Goal: Transaction & Acquisition: Purchase product/service

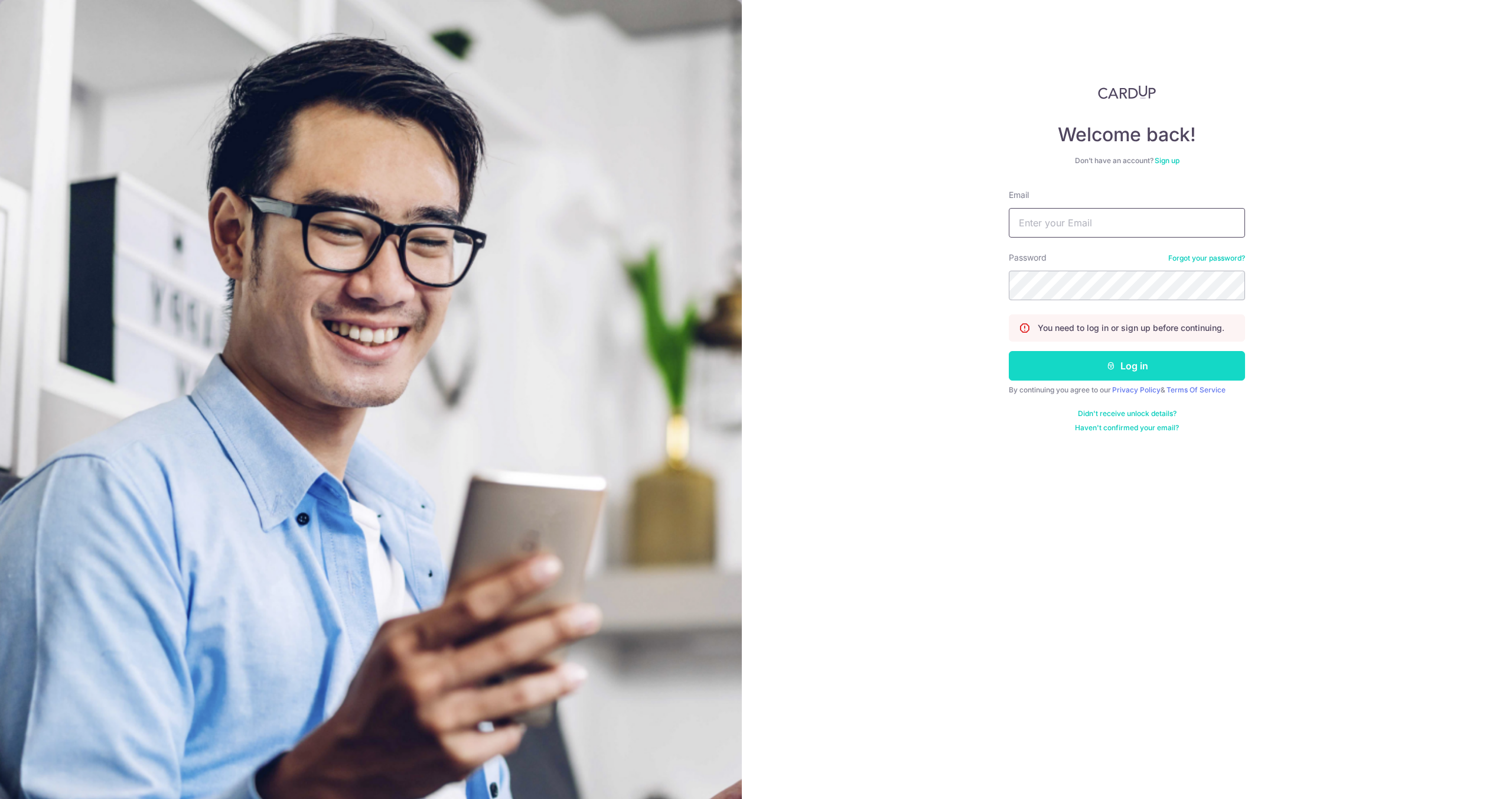
type input "hello@c71.sg"
click at [1226, 356] on button "Log in" at bounding box center [1127, 366] width 237 height 29
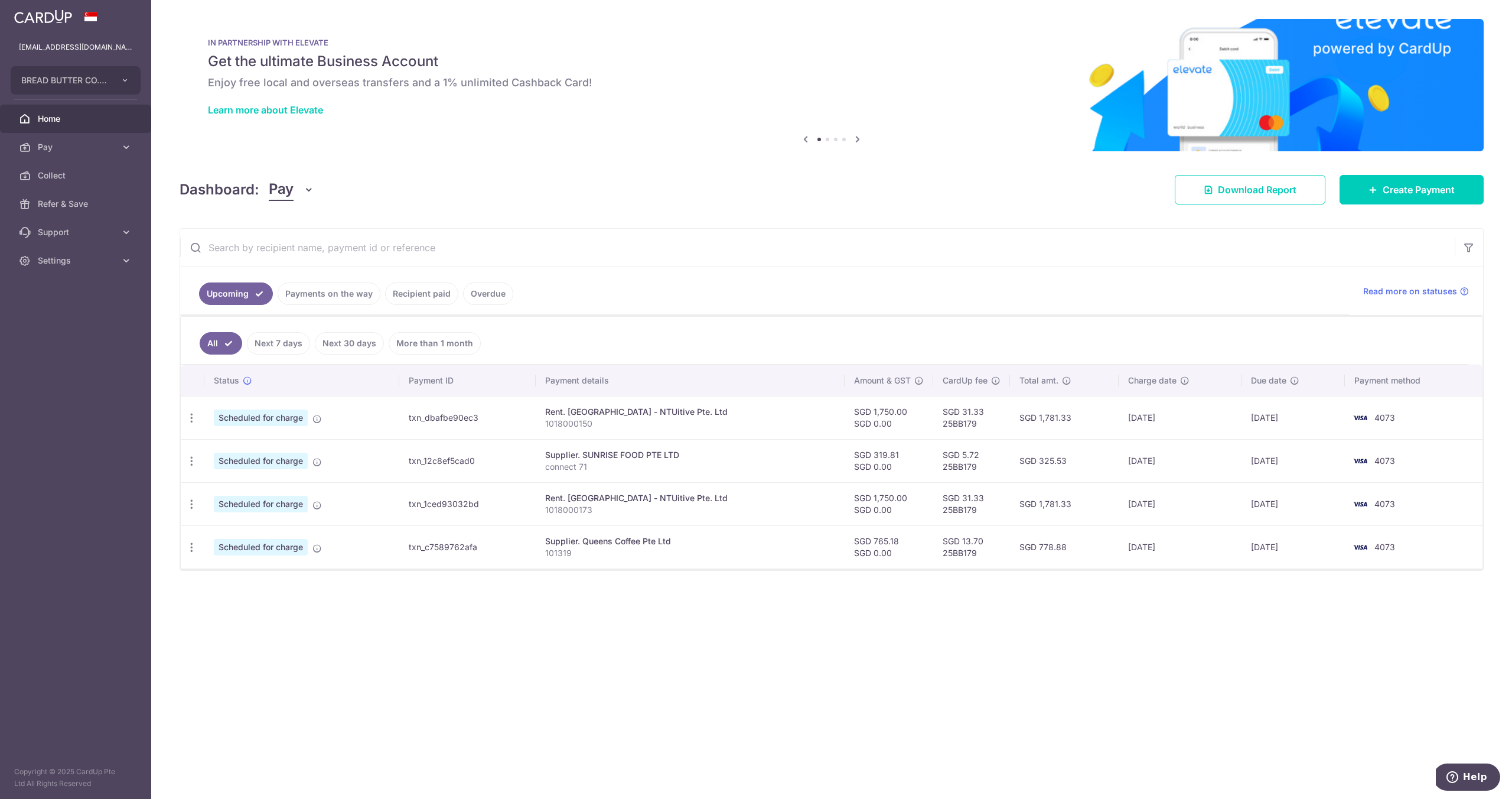
click at [348, 303] on link "Payments on the way" at bounding box center [329, 293] width 103 height 22
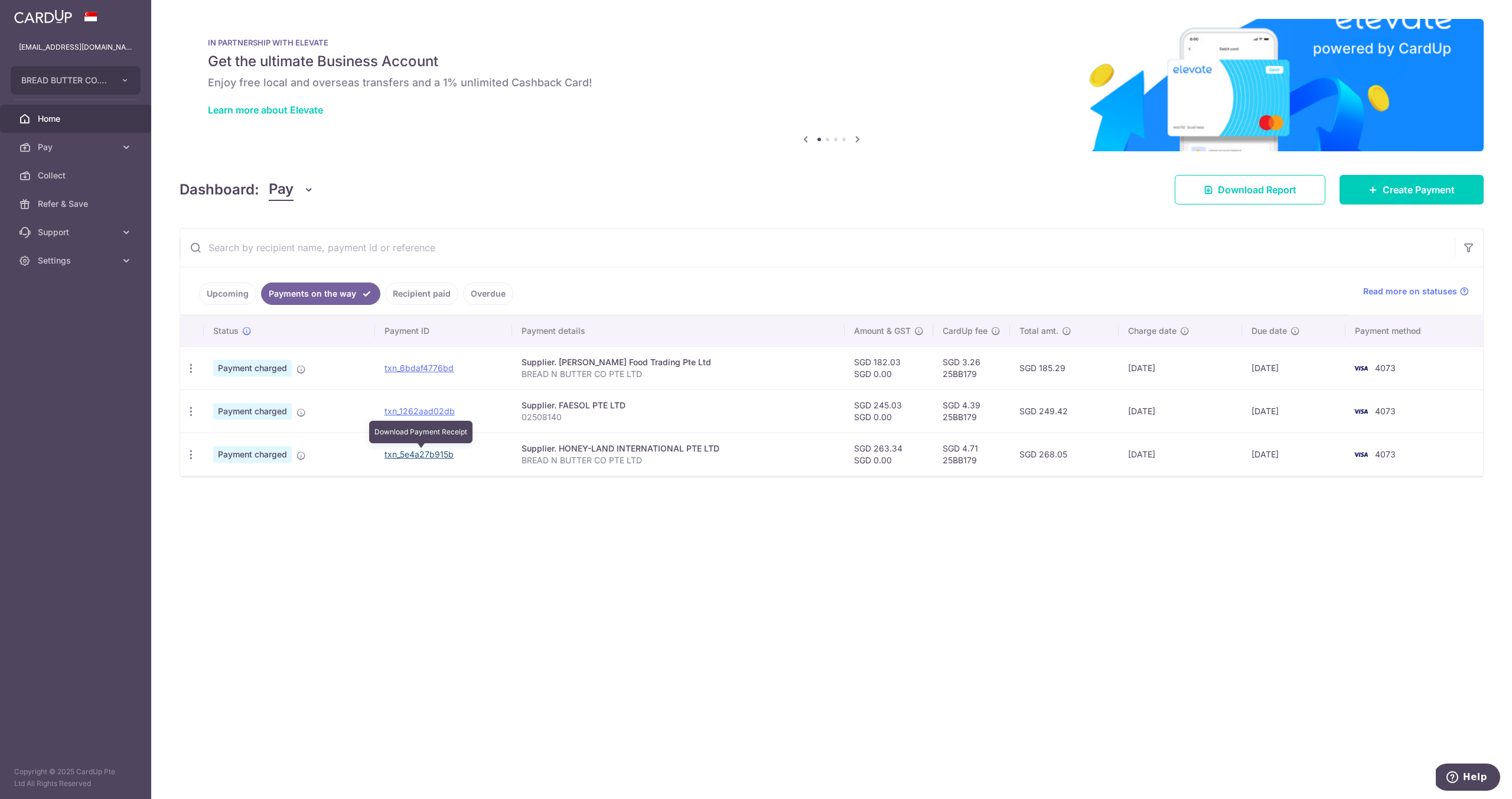
click at [399, 453] on link "txn_5e4a27b915b" at bounding box center [419, 454] width 69 height 10
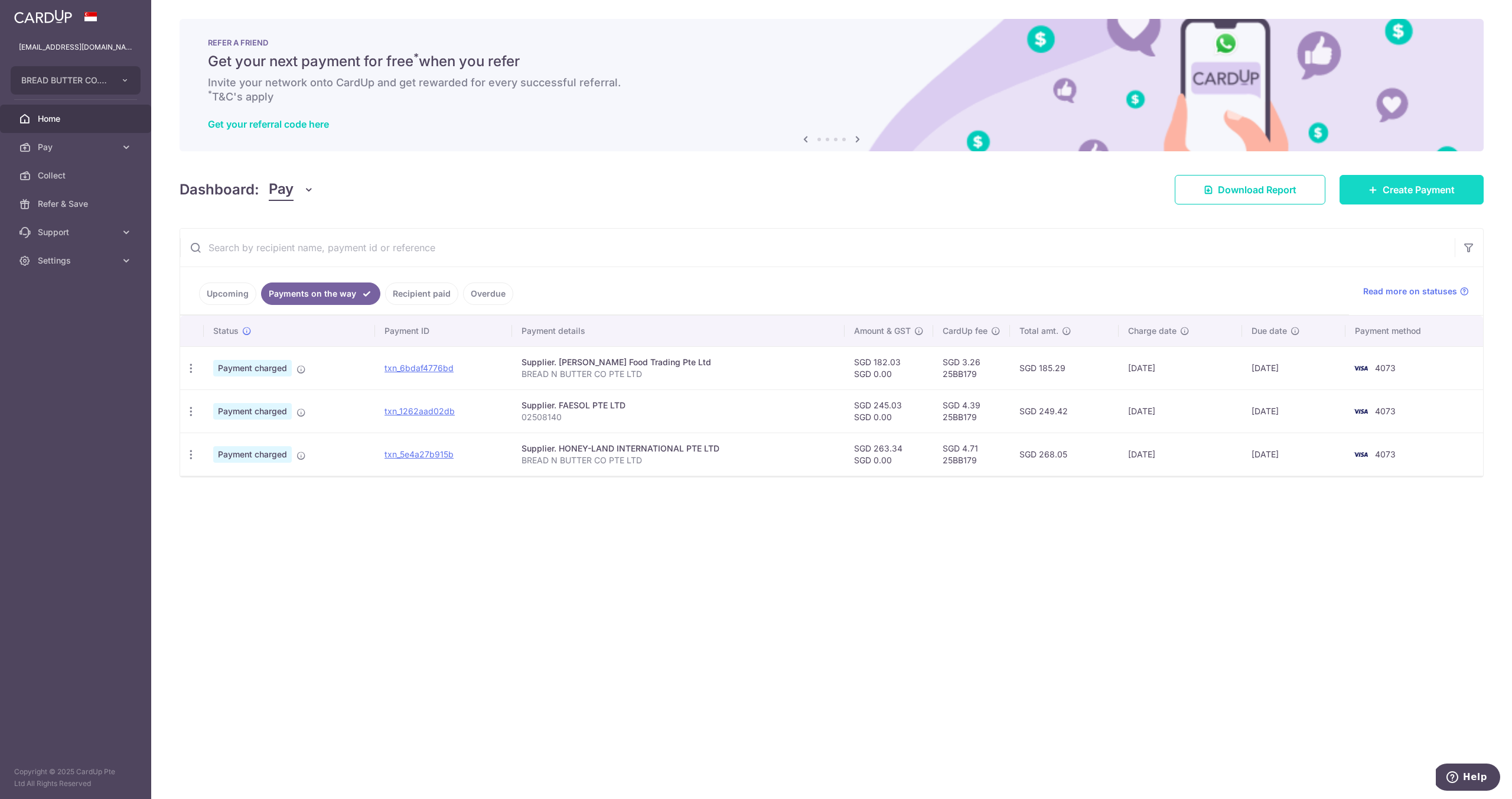
click at [1427, 187] on span "Create Payment" at bounding box center [1418, 190] width 72 height 14
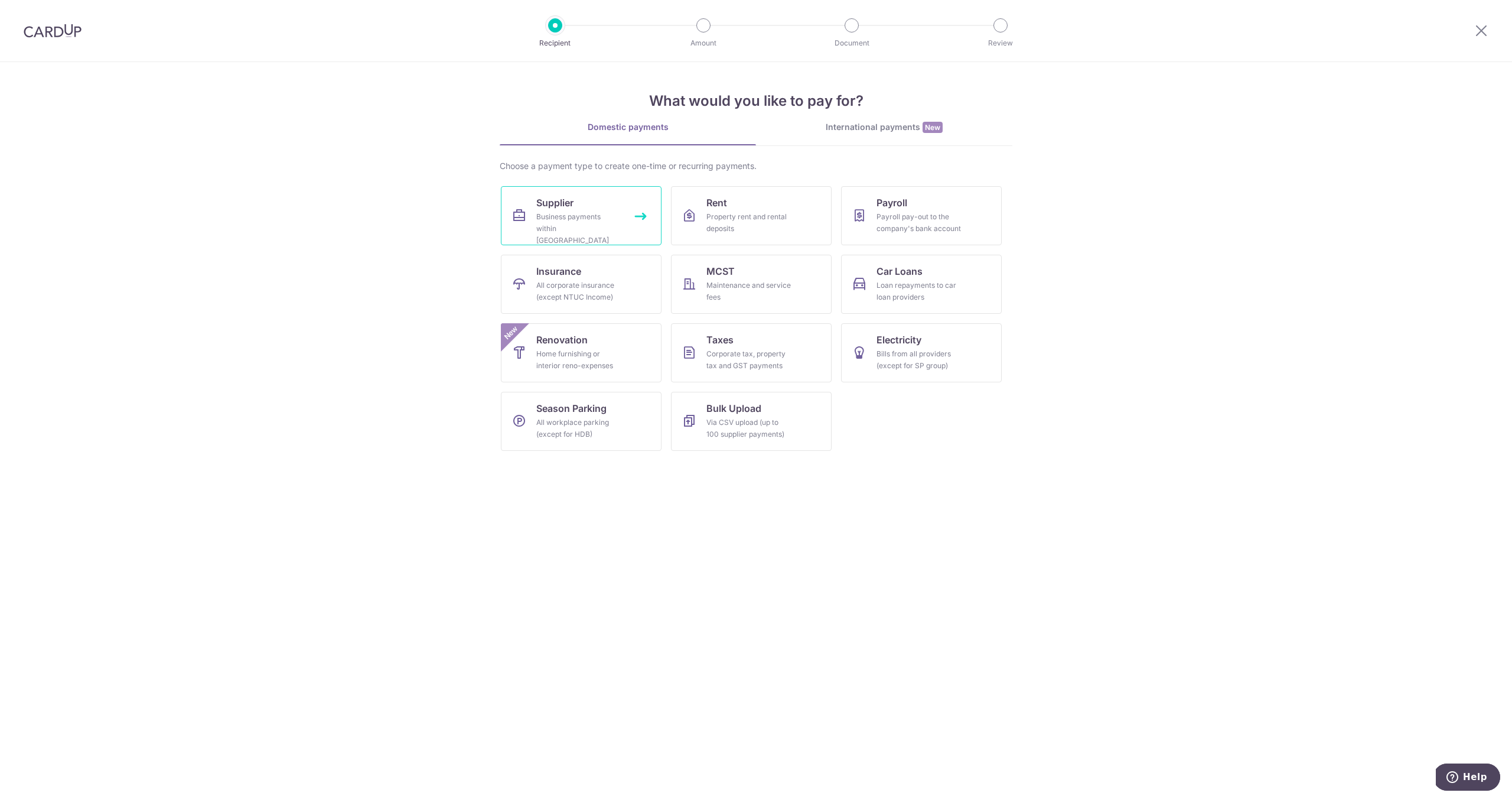
click at [617, 209] on link "Supplier Business payments within Singapore" at bounding box center [581, 216] width 161 height 59
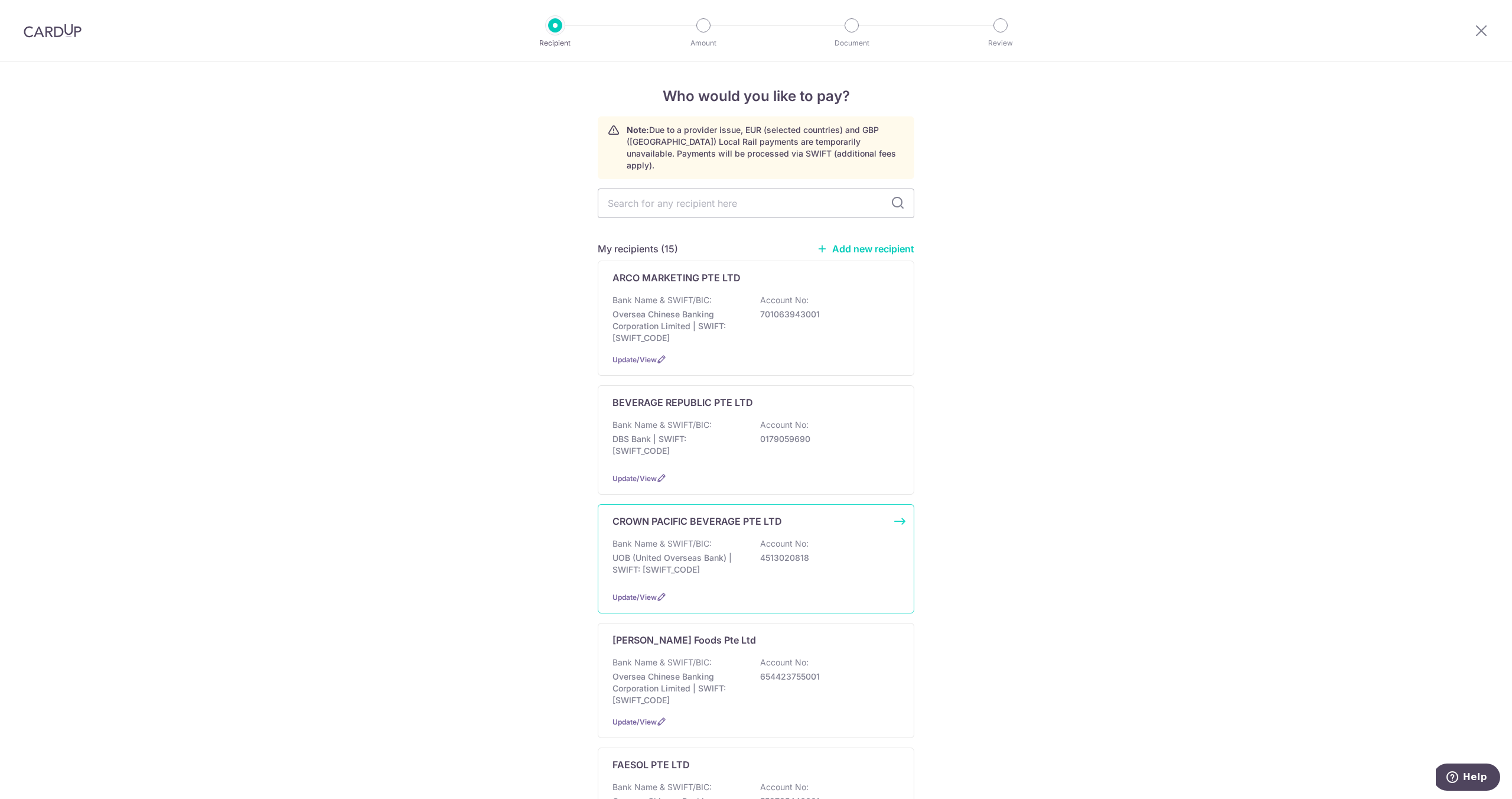
click at [731, 555] on p "UOB (United Overseas Bank) | SWIFT: [SWIFT_CODE]" at bounding box center [678, 564] width 132 height 24
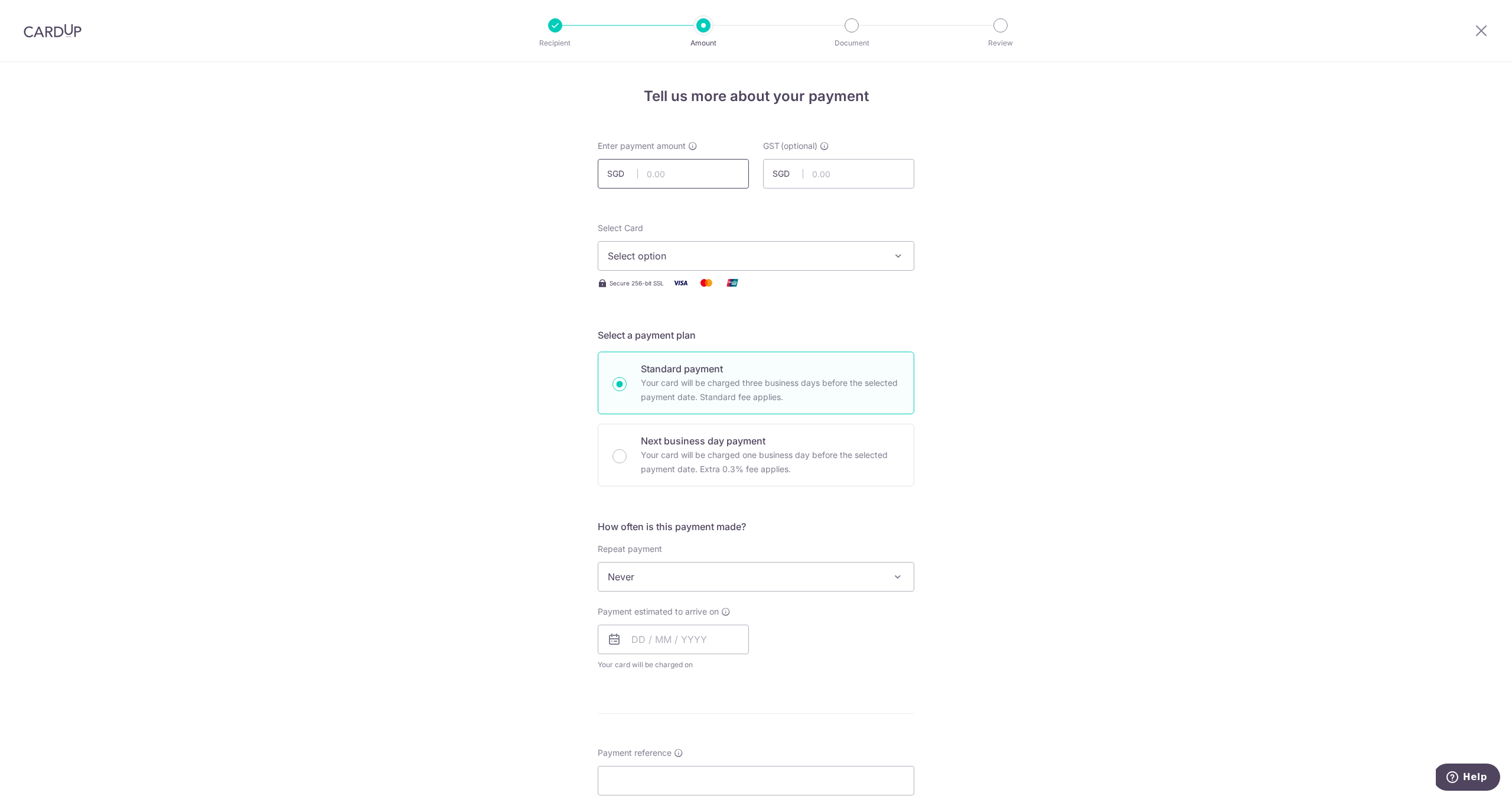
click at [661, 164] on input "text" at bounding box center [673, 174] width 151 height 29
type input "361.00"
click at [833, 274] on div "Select Card Select option Add credit card Your Cards **** 7550 **** 4073 Secure…" at bounding box center [756, 256] width 317 height 68
click at [825, 261] on span "Select option" at bounding box center [745, 256] width 275 height 14
click at [811, 361] on span "**** 4073" at bounding box center [756, 368] width 296 height 14
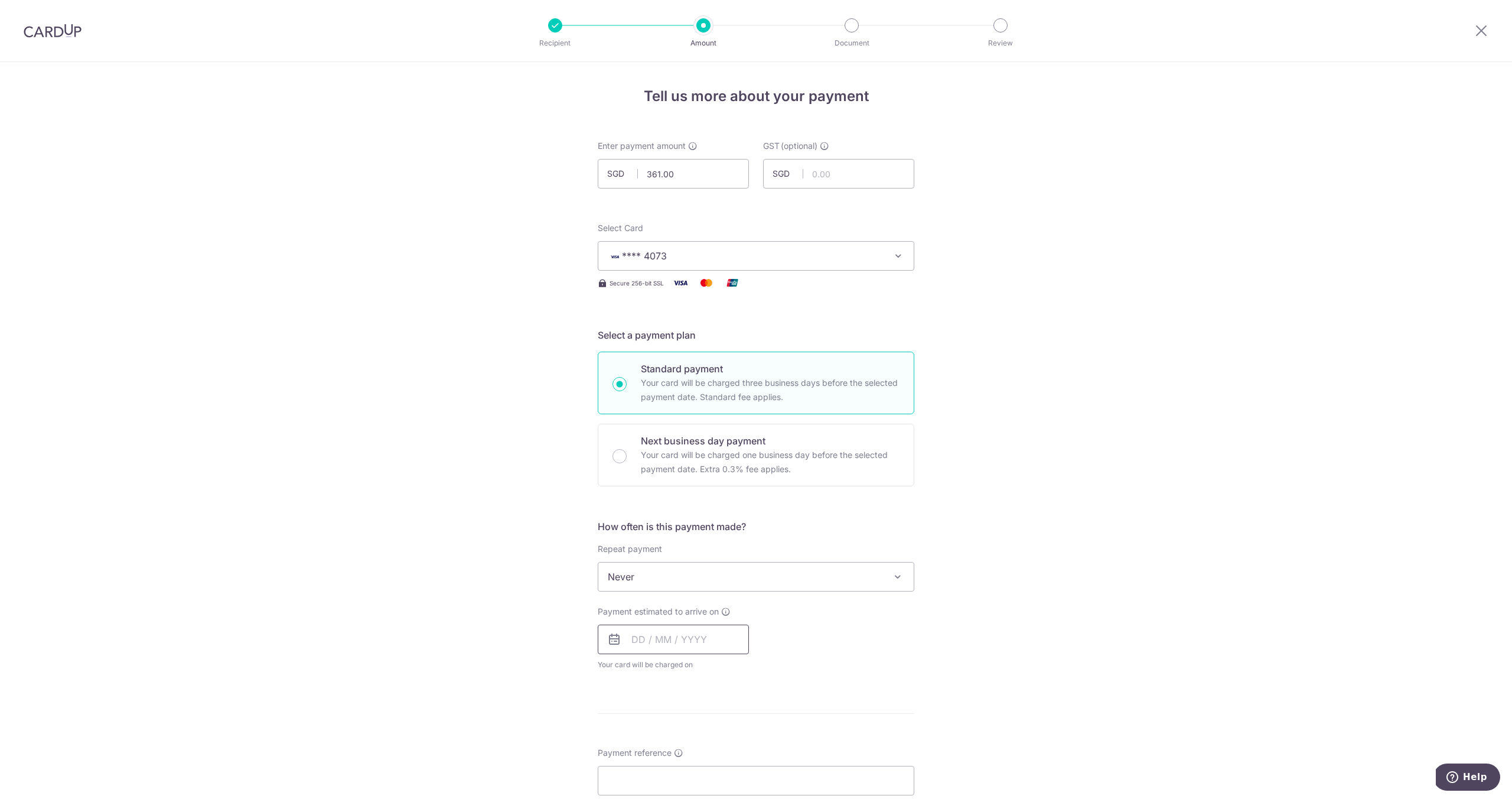
click at [662, 645] on input "text" at bounding box center [673, 639] width 151 height 29
click at [737, 772] on link "15" at bounding box center [740, 770] width 19 height 19
type input "15/08/2025"
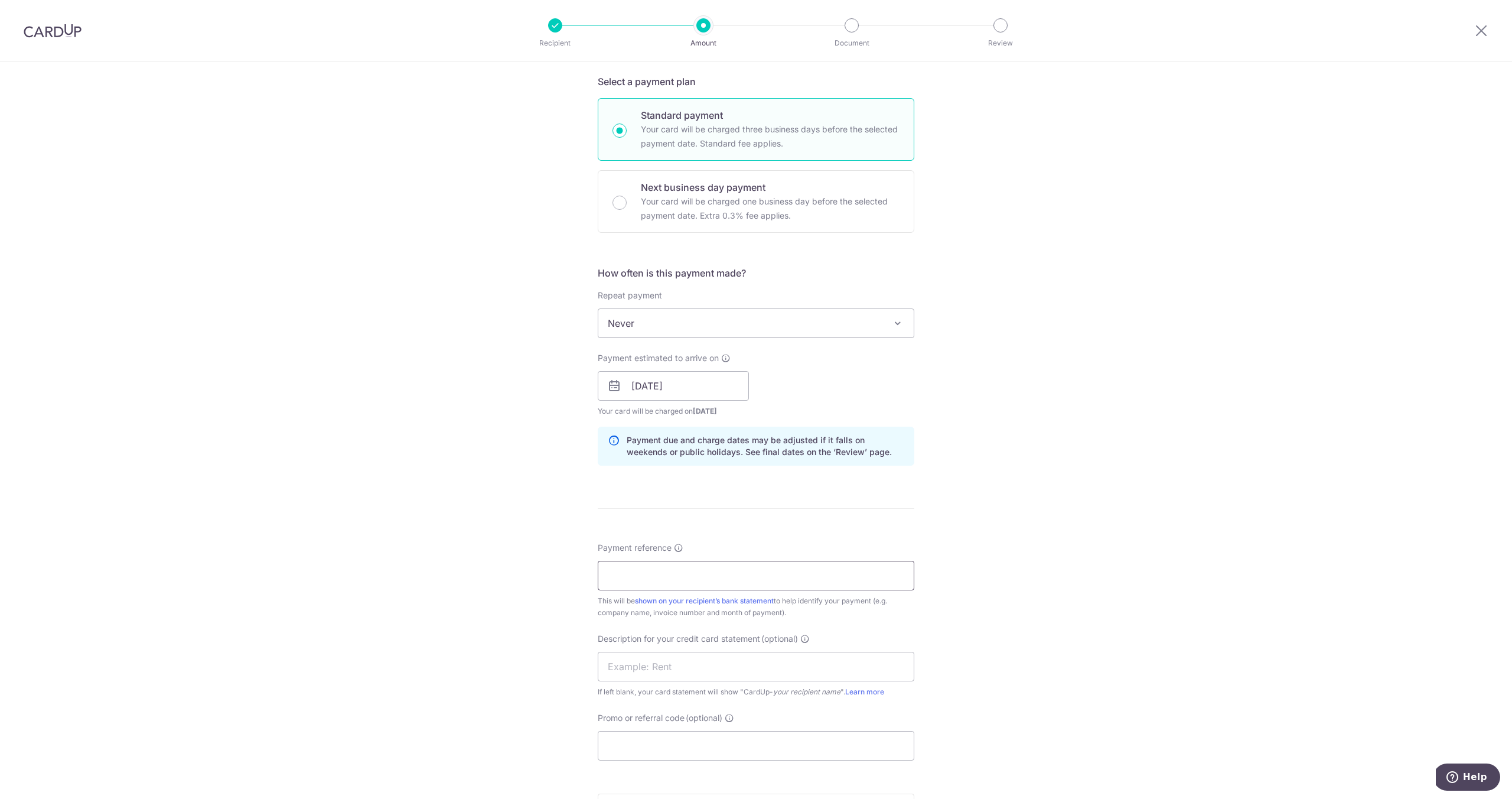
click at [695, 578] on input "Payment reference" at bounding box center [756, 576] width 317 height 29
paste input "361.00"
type input "361.00"
click at [646, 569] on input "Payment reference" at bounding box center [756, 576] width 317 height 29
type input "3003817"
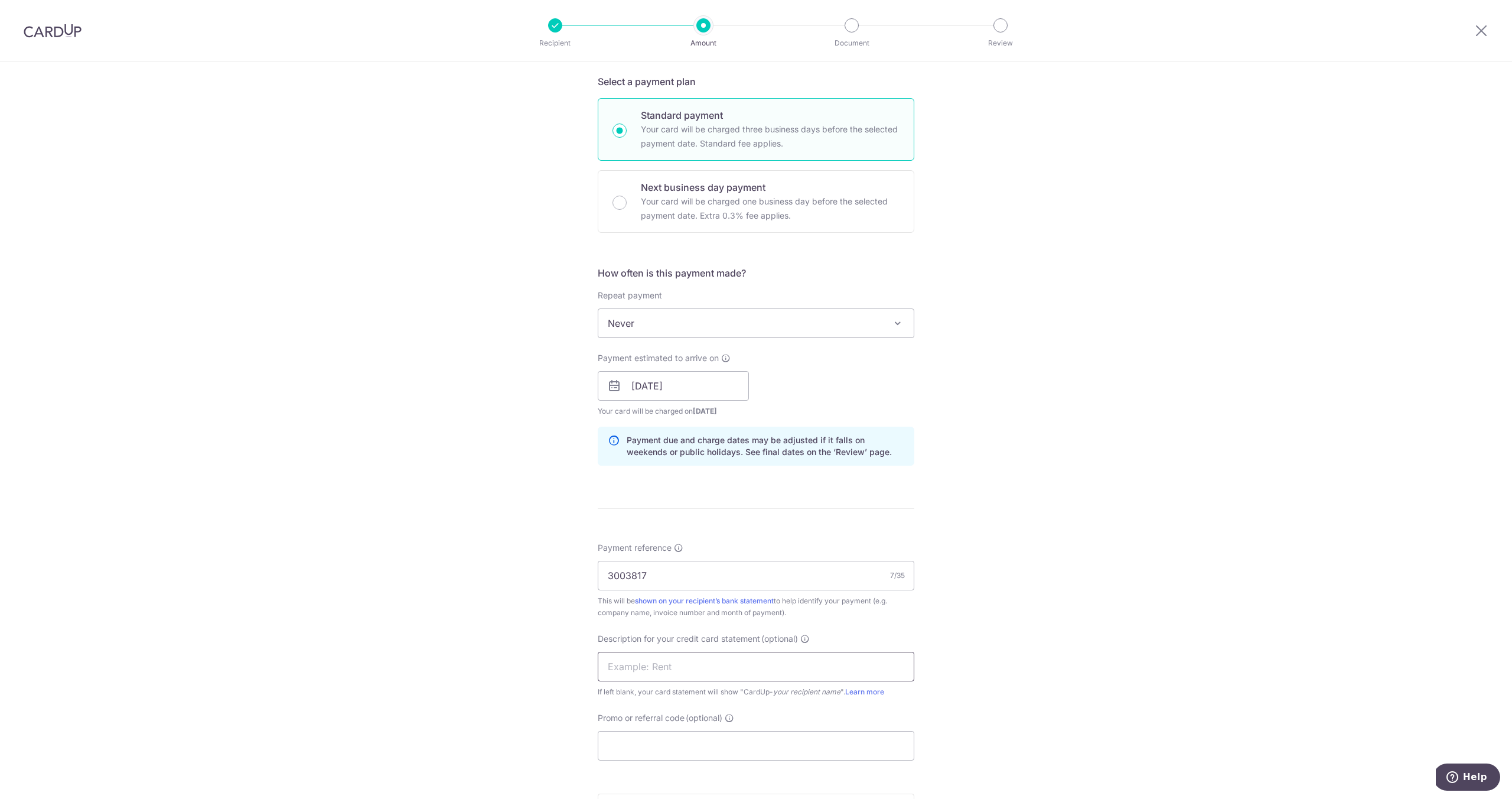
click at [734, 671] on input "text" at bounding box center [756, 667] width 317 height 29
type input "milk"
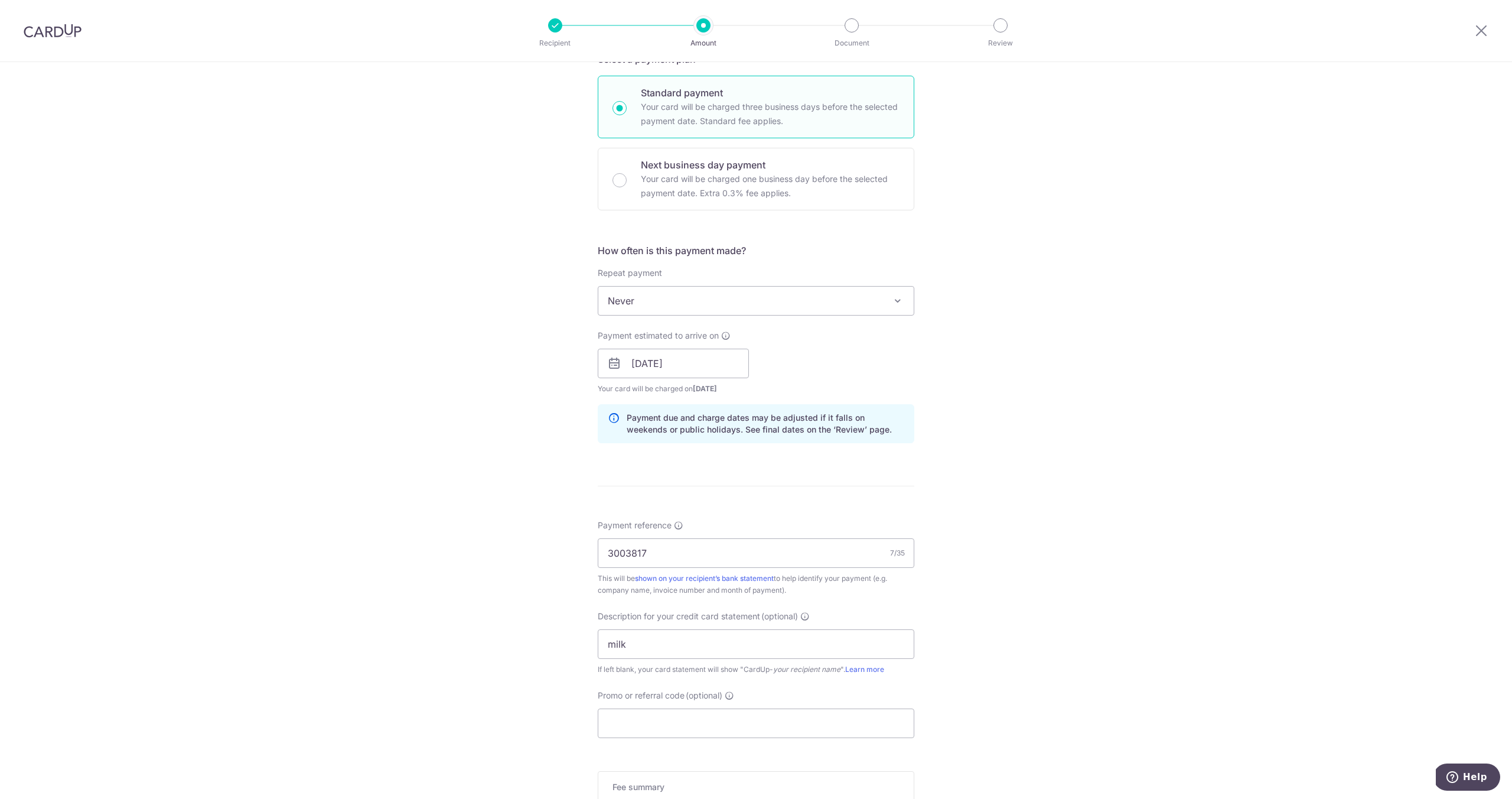
scroll to position [385, 0]
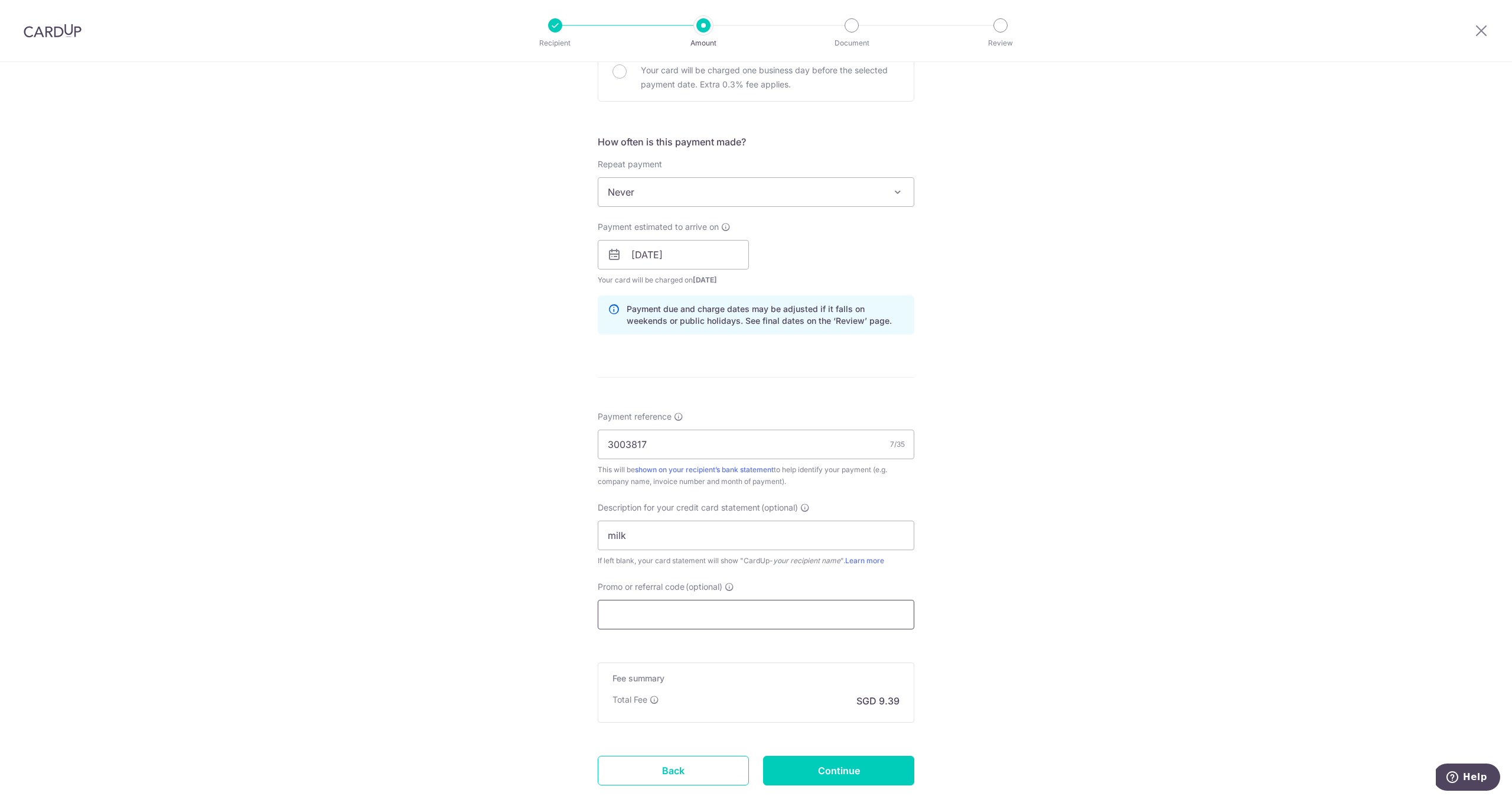
click at [653, 613] on input "Promo or referral code (optional)" at bounding box center [756, 615] width 317 height 29
paste input "25BB179"
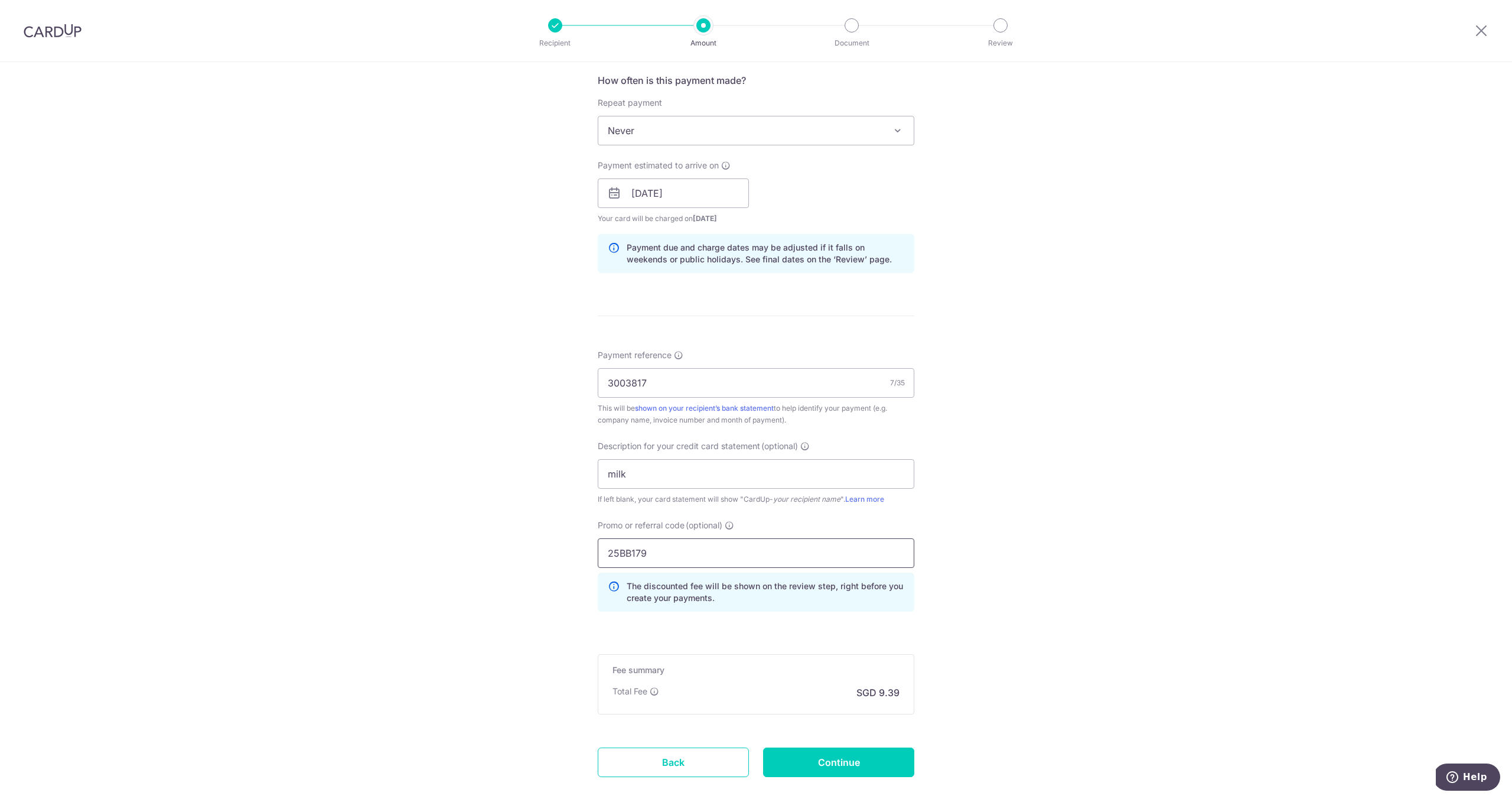
scroll to position [503, 0]
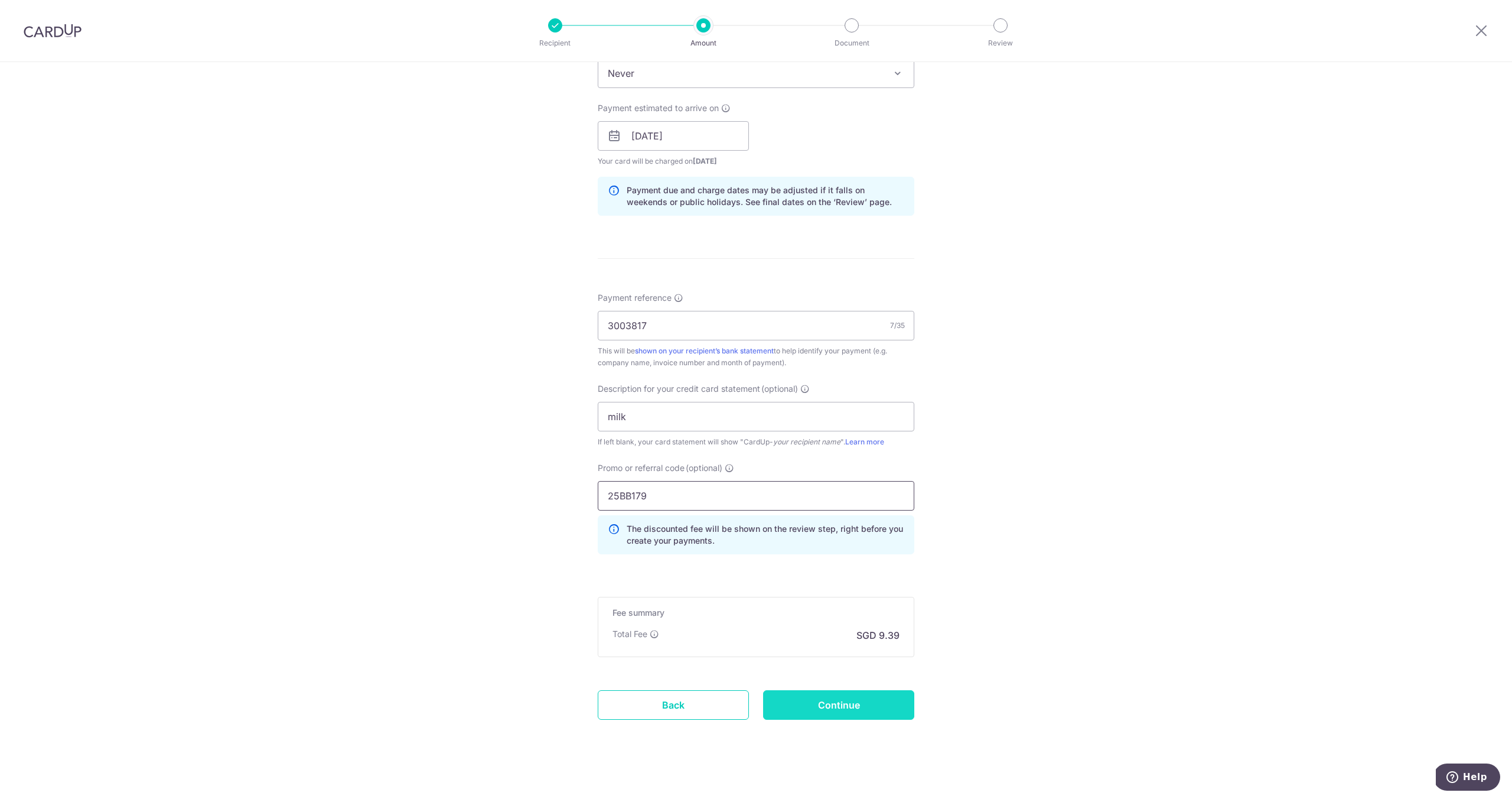
type input "25BB179"
click at [893, 707] on input "Continue" at bounding box center [839, 705] width 151 height 29
type input "Create Schedule"
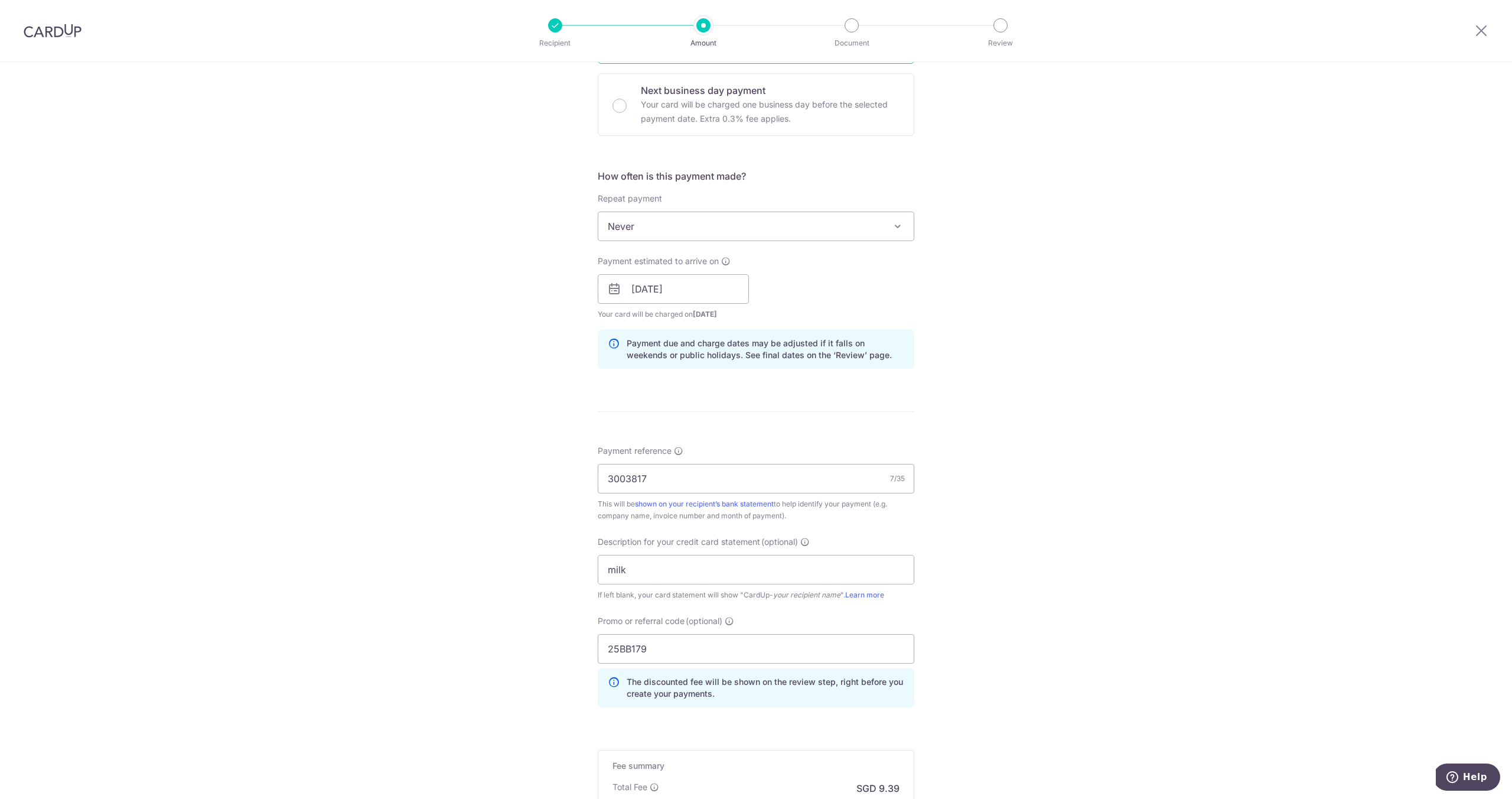
scroll to position [265, 0]
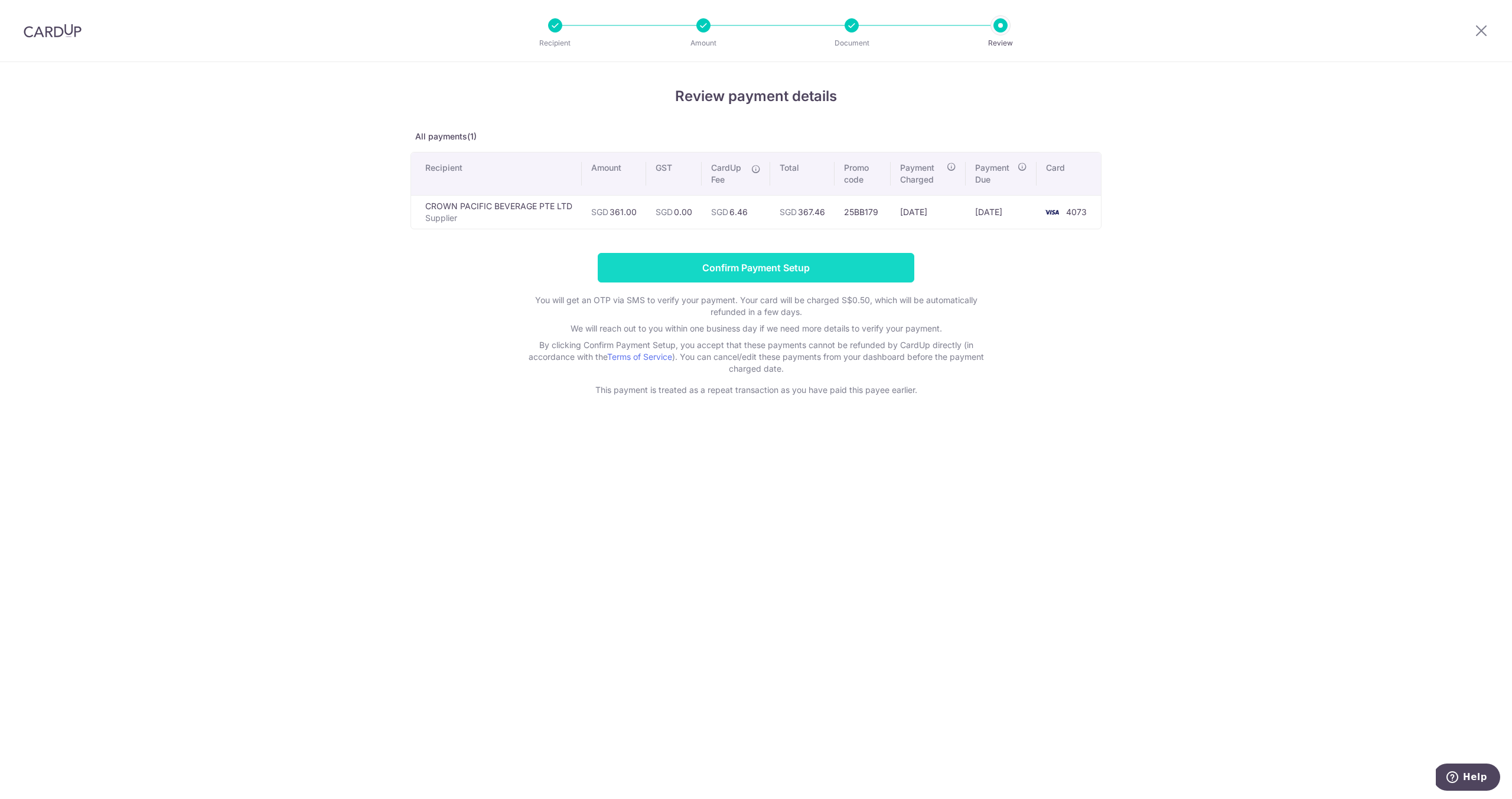
click at [788, 263] on input "Confirm Payment Setup" at bounding box center [756, 268] width 317 height 29
